Goal: Use online tool/utility: Utilize a website feature to perform a specific function

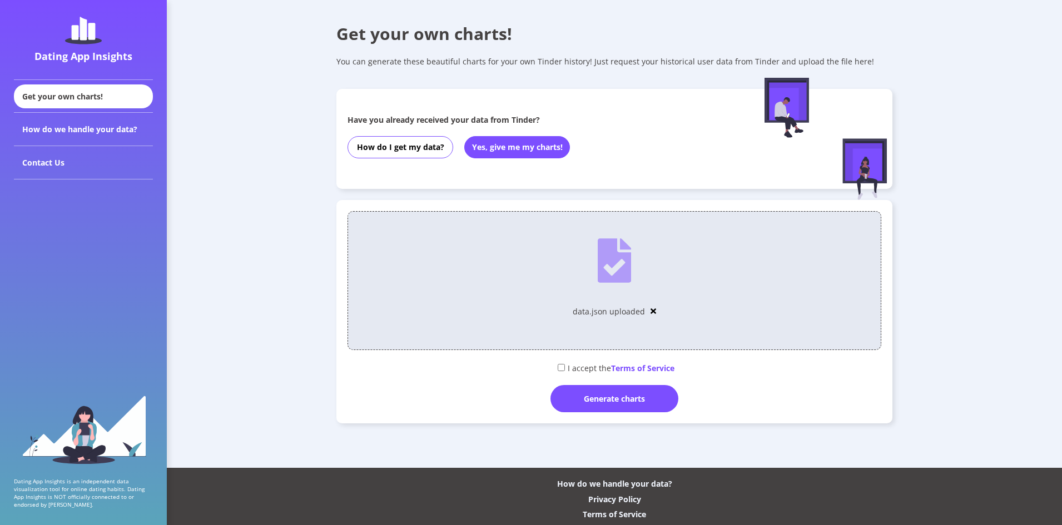
click at [559, 369] on input "checkbox" at bounding box center [561, 367] width 7 height 7
checkbox input "true"
click at [600, 399] on div "Generate charts" at bounding box center [614, 398] width 128 height 27
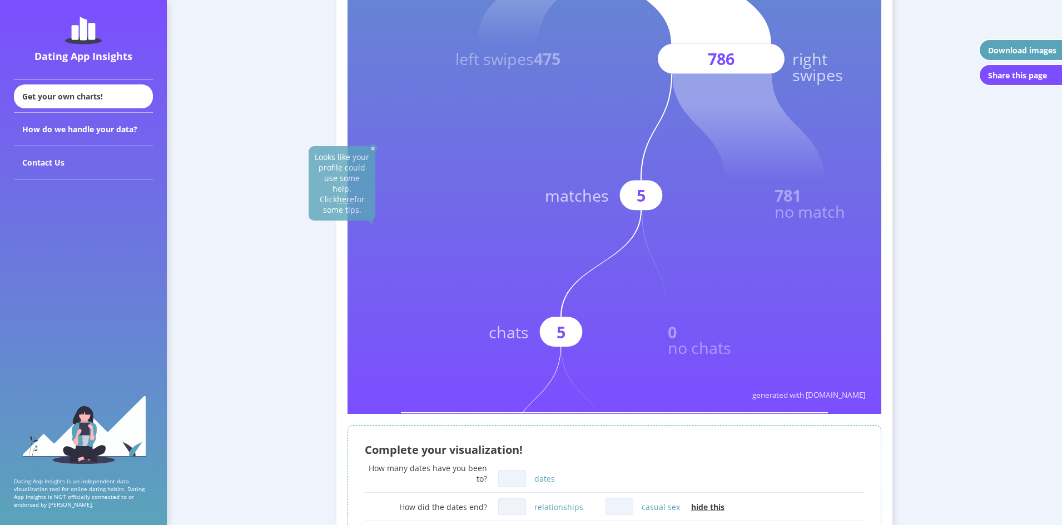
scroll to position [334, 0]
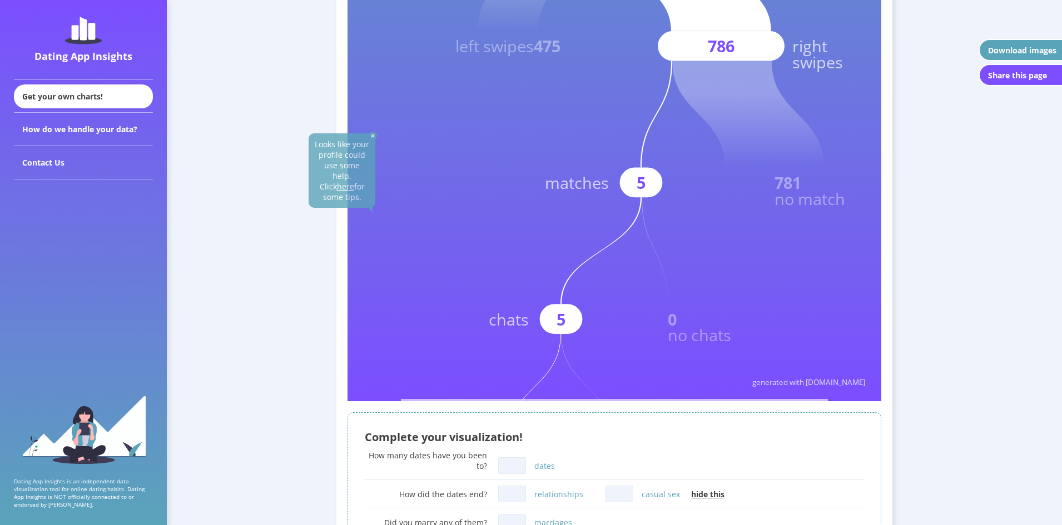
click at [374, 137] on img at bounding box center [373, 136] width 8 height 8
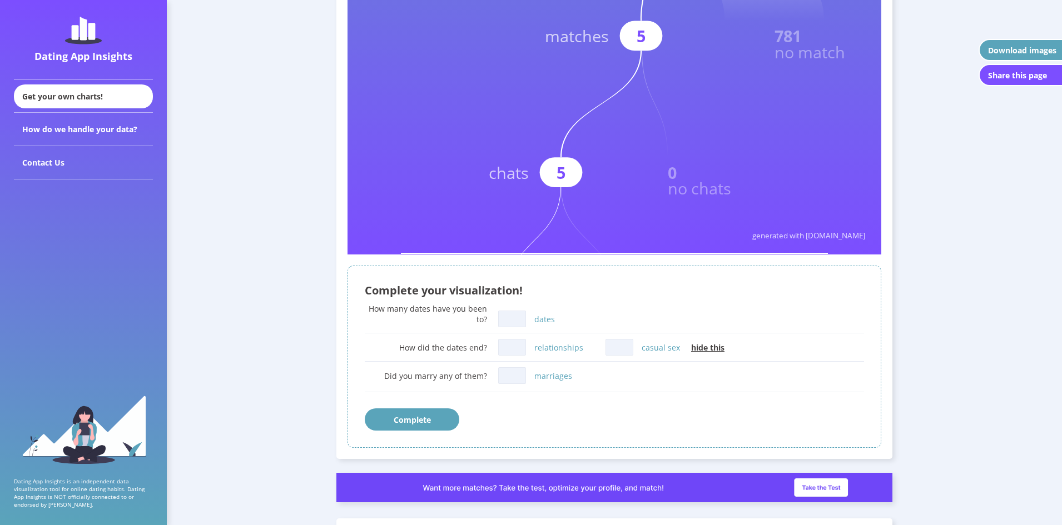
scroll to position [500, 0]
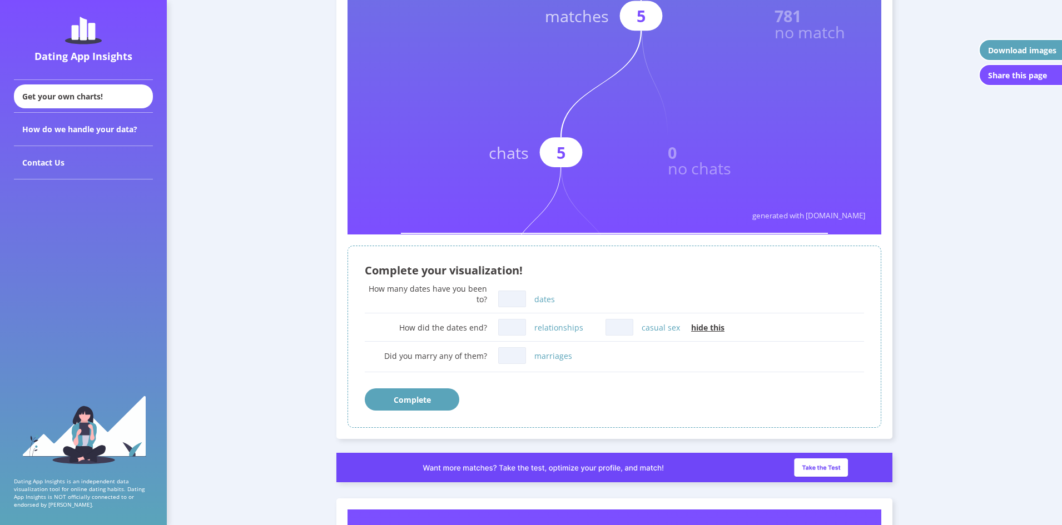
click at [509, 297] on input "dates" at bounding box center [512, 299] width 28 height 17
type input "0"
drag, startPoint x: 510, startPoint y: 326, endPoint x: 518, endPoint y: 328, distance: 8.5
click at [509, 326] on input "relationships" at bounding box center [512, 327] width 28 height 17
type input "0"
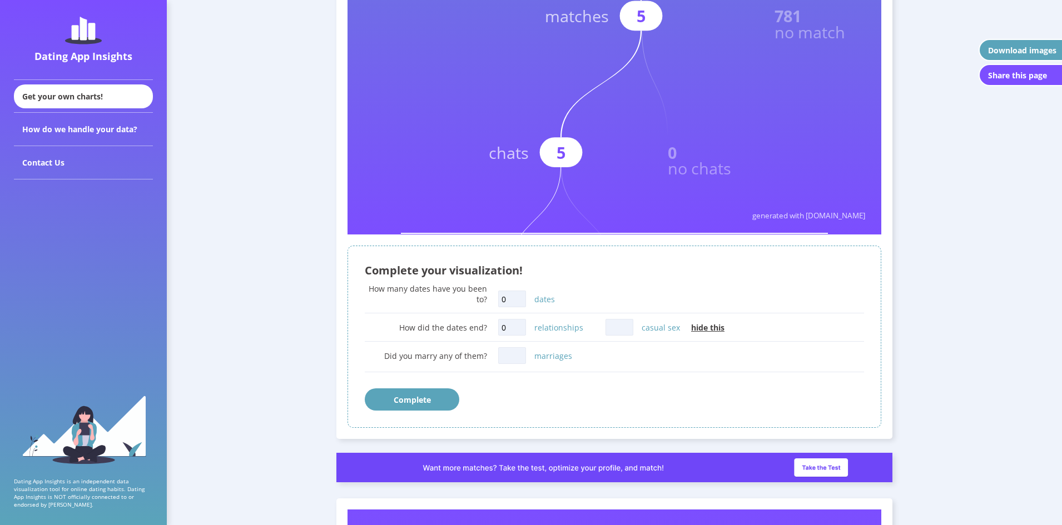
click at [626, 326] on input "casual sex" at bounding box center [619, 327] width 28 height 17
type input "0"
click at [510, 346] on div "Did you marry any of them? marriages" at bounding box center [614, 361] width 499 height 33
click at [510, 354] on input "marriages" at bounding box center [512, 355] width 28 height 17
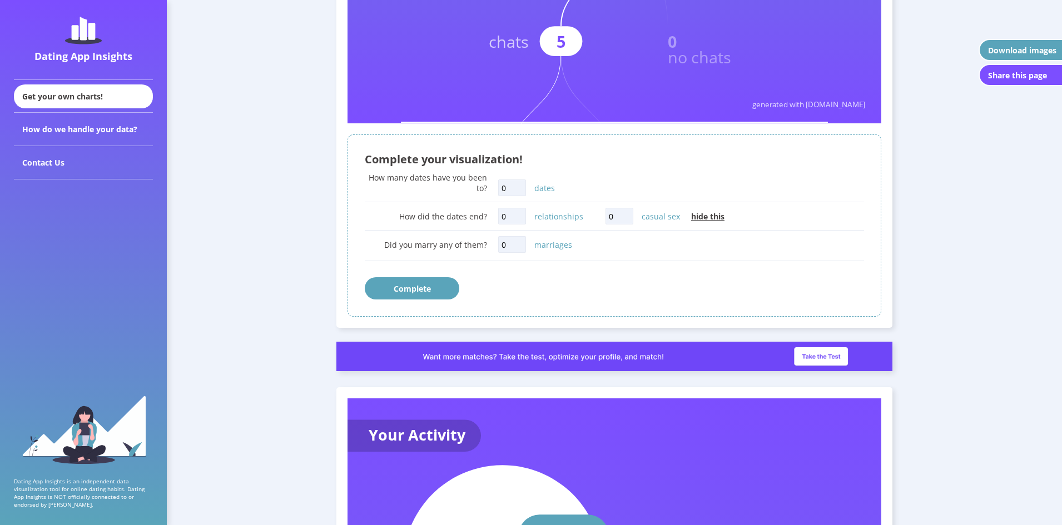
type input "0"
click at [416, 288] on button "Complete" at bounding box center [412, 288] width 94 height 22
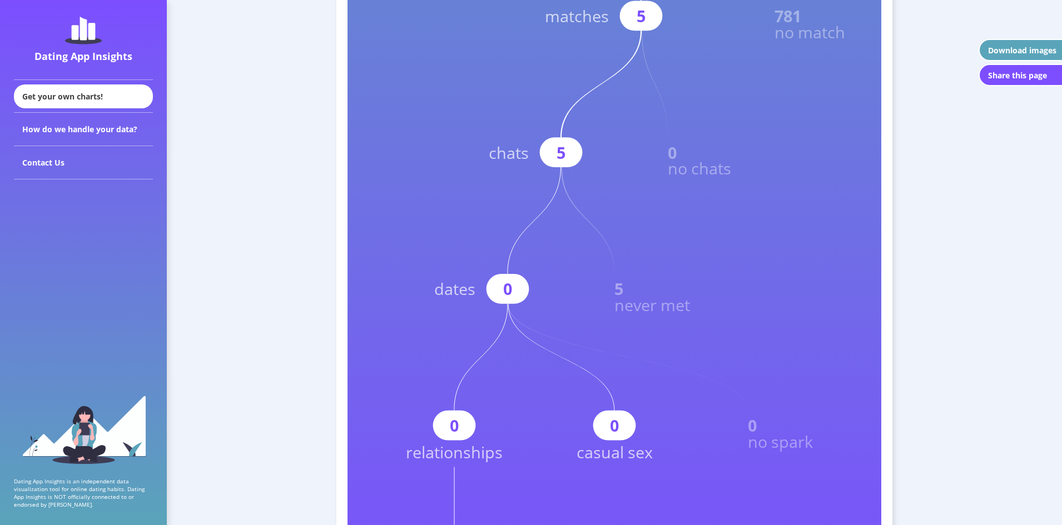
click at [673, 155] on text "0" at bounding box center [672, 153] width 9 height 22
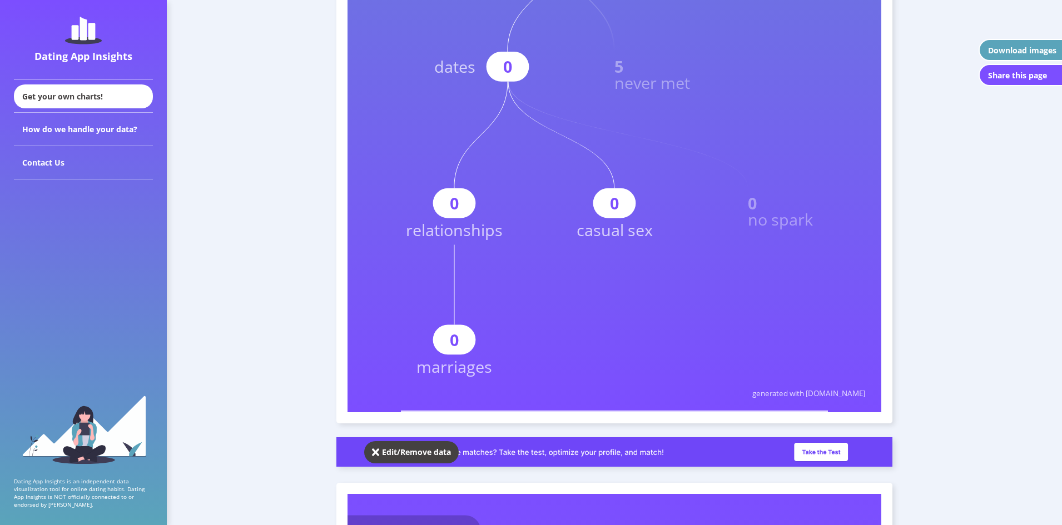
scroll to position [889, 0]
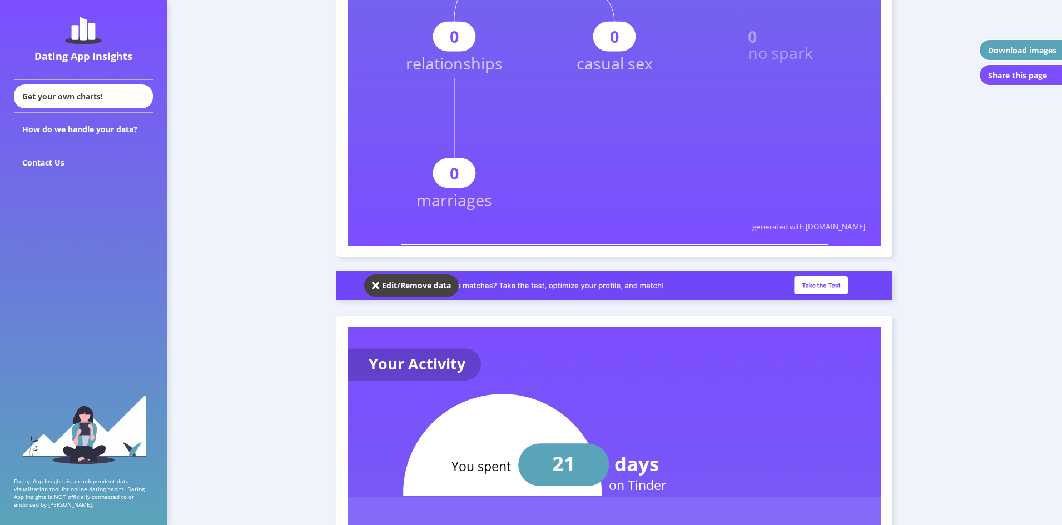
click at [422, 285] on div "Edit/Remove data" at bounding box center [416, 285] width 69 height 11
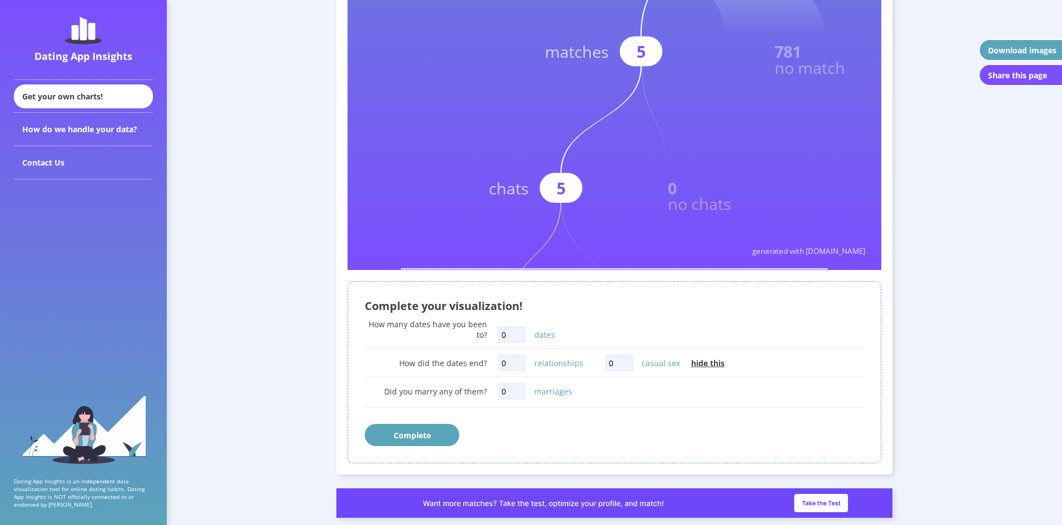
scroll to position [445, 0]
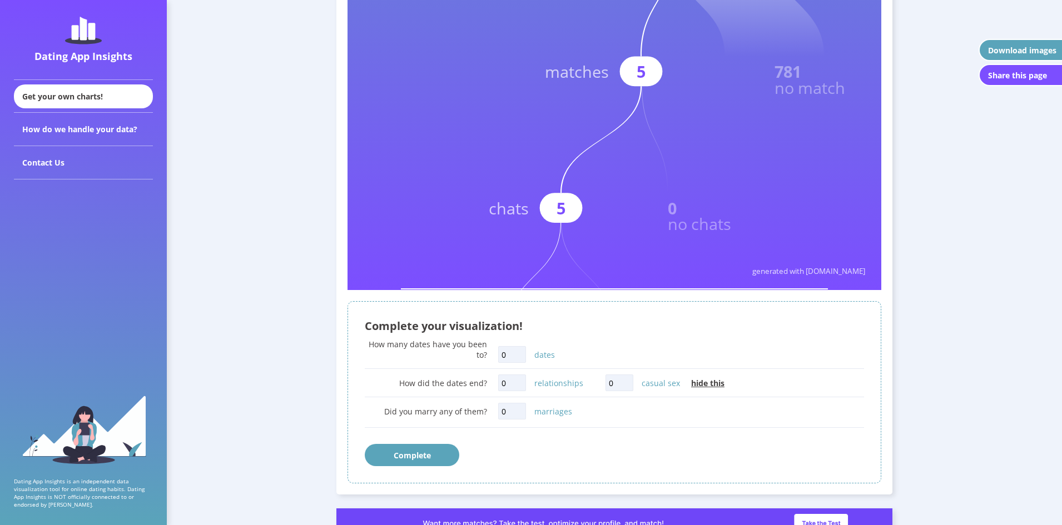
drag, startPoint x: 584, startPoint y: 288, endPoint x: 664, endPoint y: 282, distance: 80.2
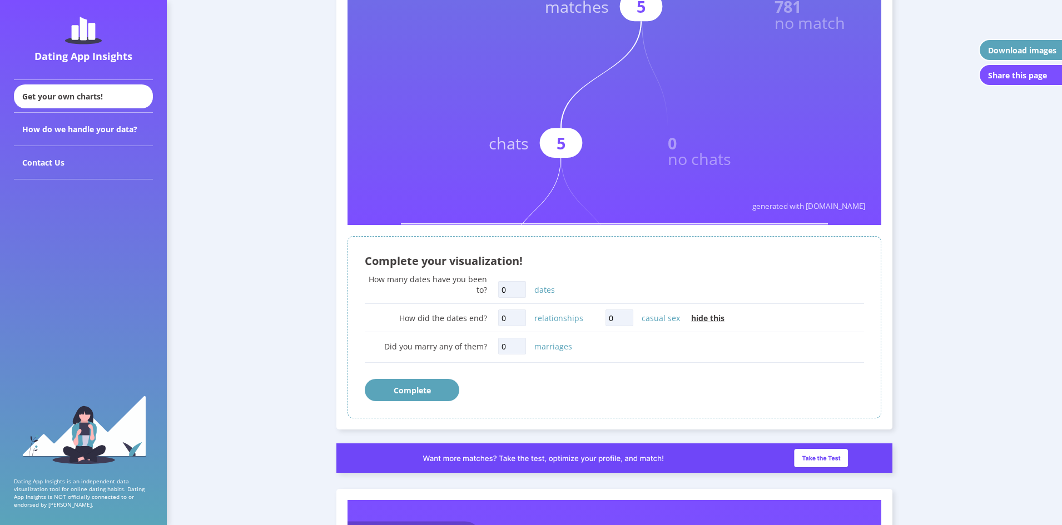
scroll to position [611, 0]
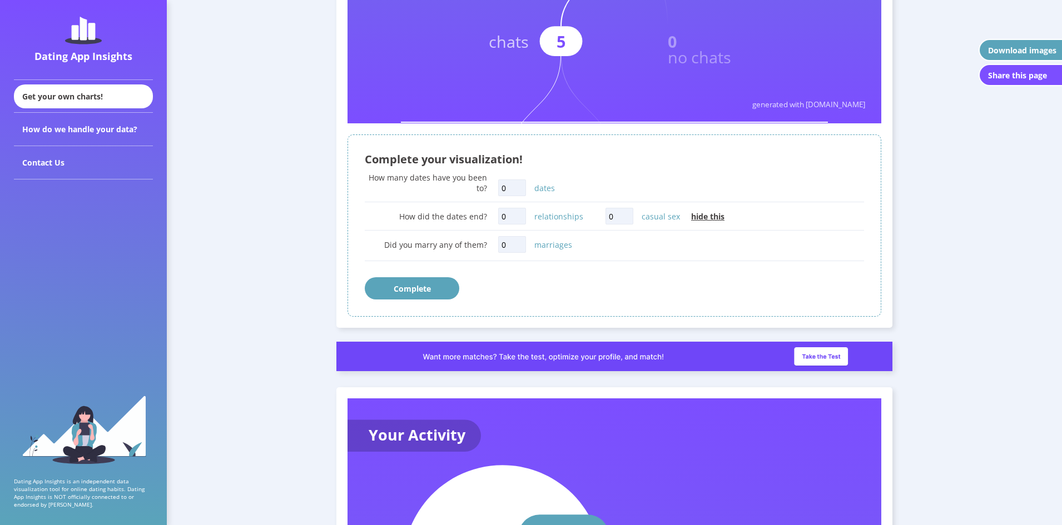
click at [411, 287] on button "Complete" at bounding box center [412, 288] width 94 height 22
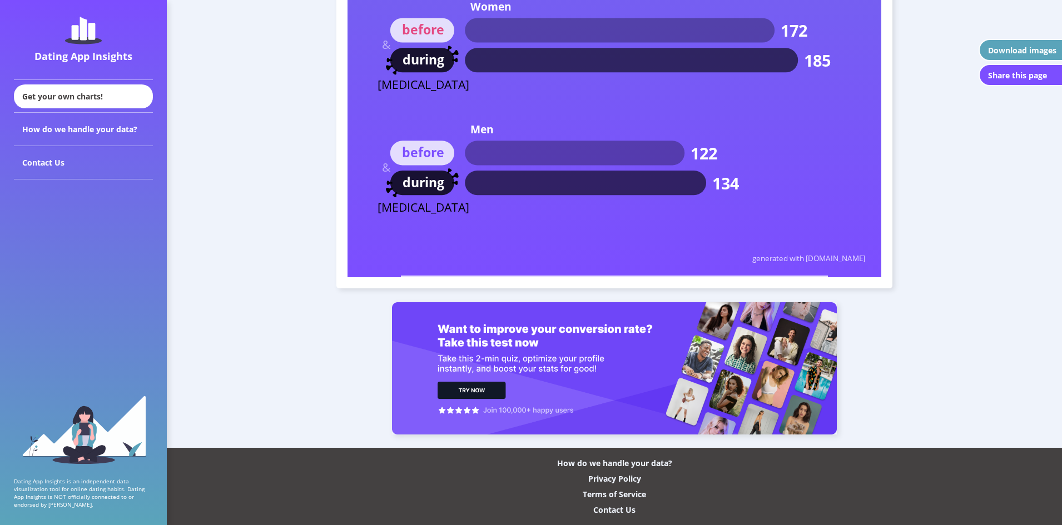
scroll to position [6756, 0]
